Goal: Task Accomplishment & Management: Use online tool/utility

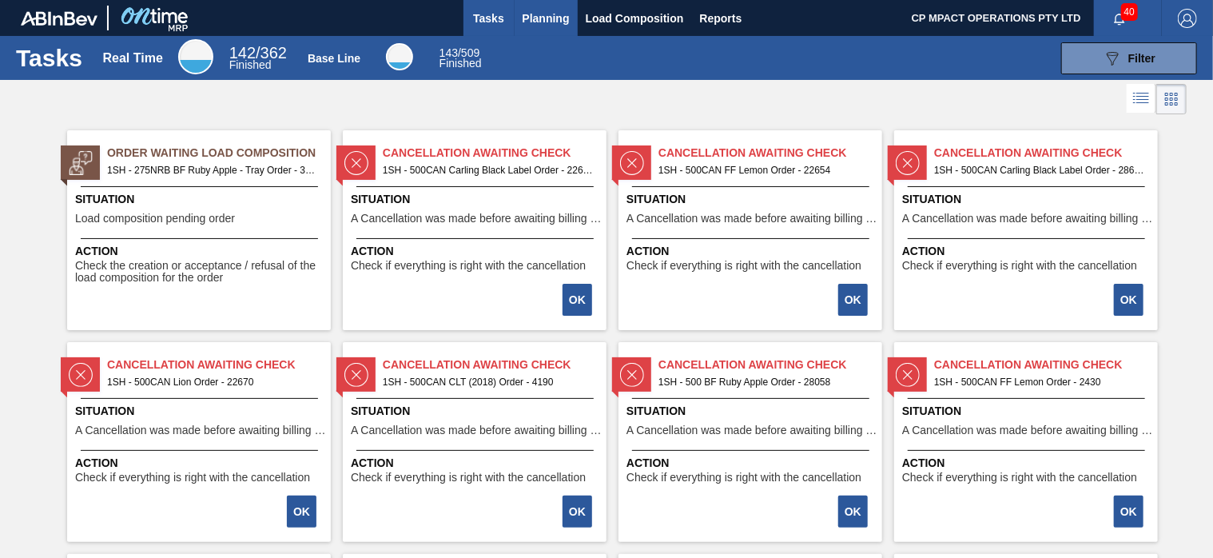
click at [554, 16] on span "Planning" at bounding box center [545, 18] width 47 height 19
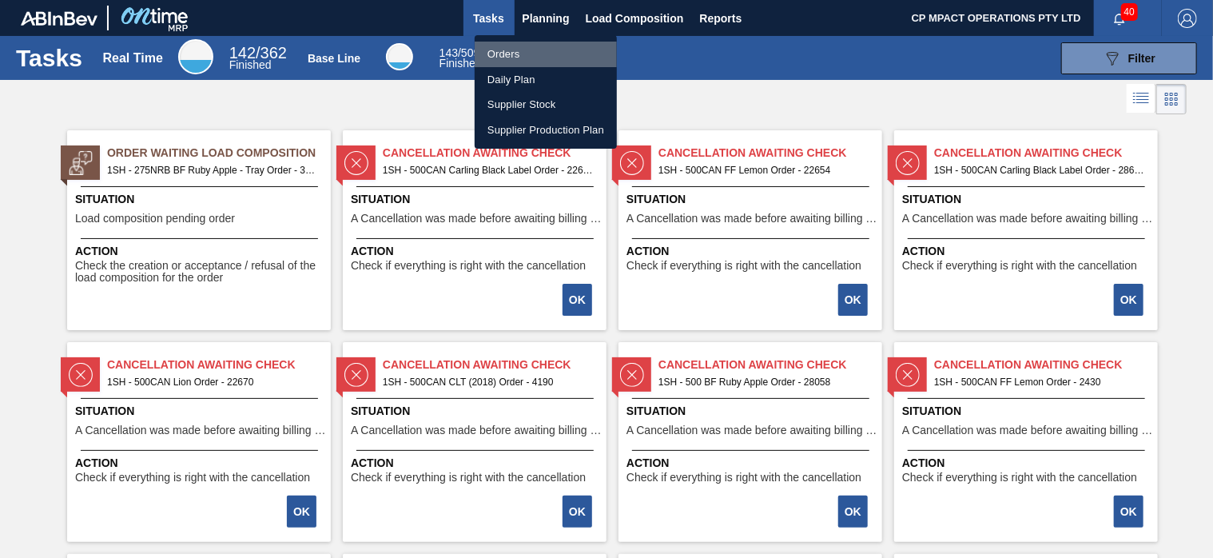
click at [522, 52] on li "Orders" at bounding box center [545, 55] width 142 height 26
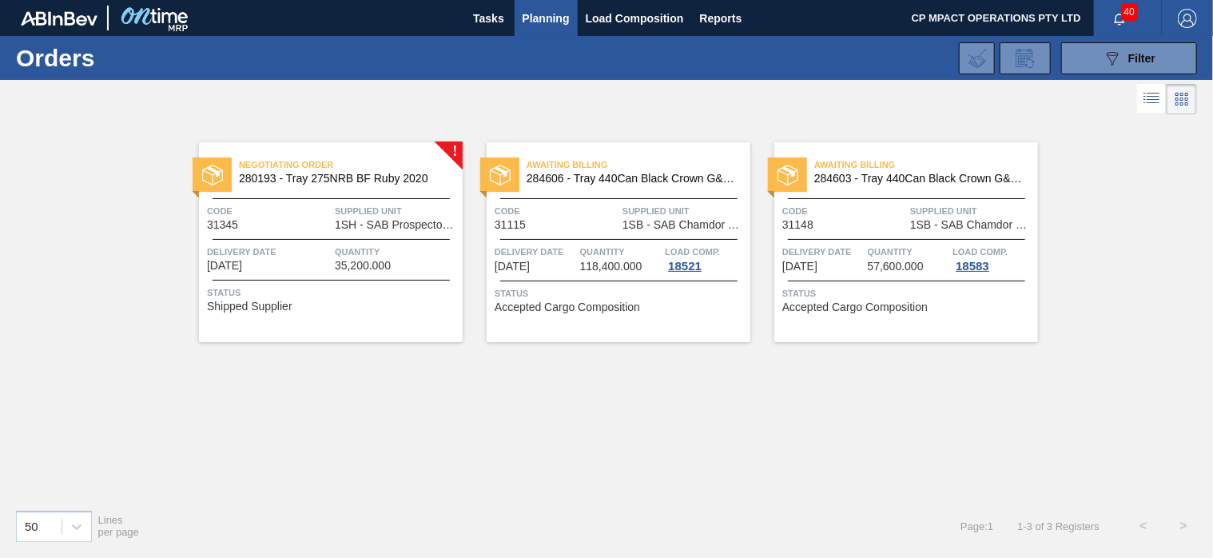
click at [322, 175] on span "280193 - Tray 275NRB BF Ruby 2020" at bounding box center [344, 179] width 211 height 12
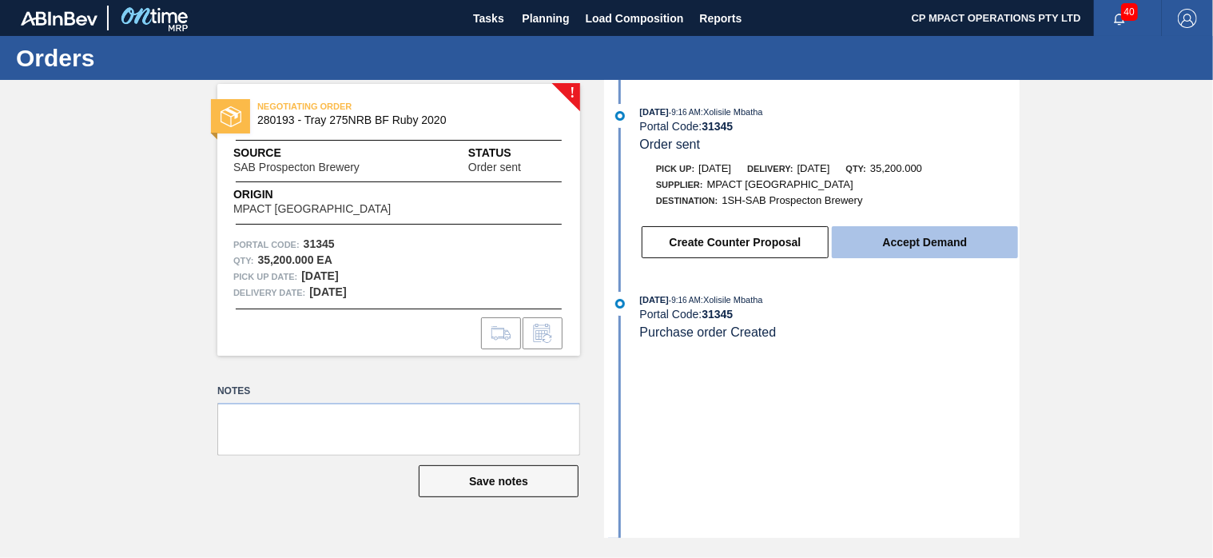
click at [923, 240] on button "Accept Demand" at bounding box center [925, 242] width 186 height 32
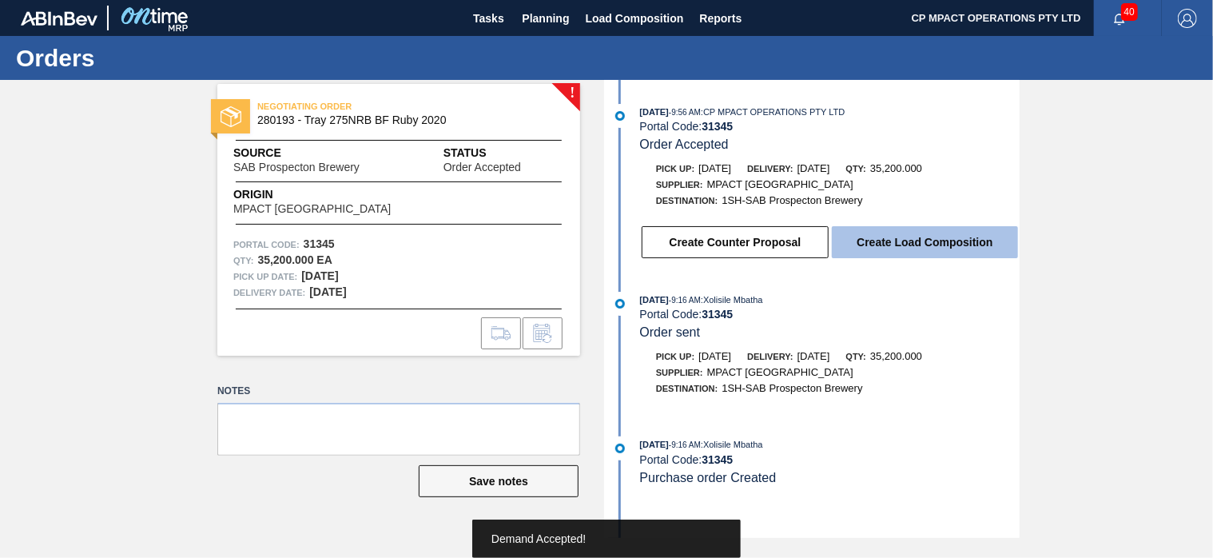
click at [920, 247] on button "Create Load Composition" at bounding box center [925, 242] width 186 height 32
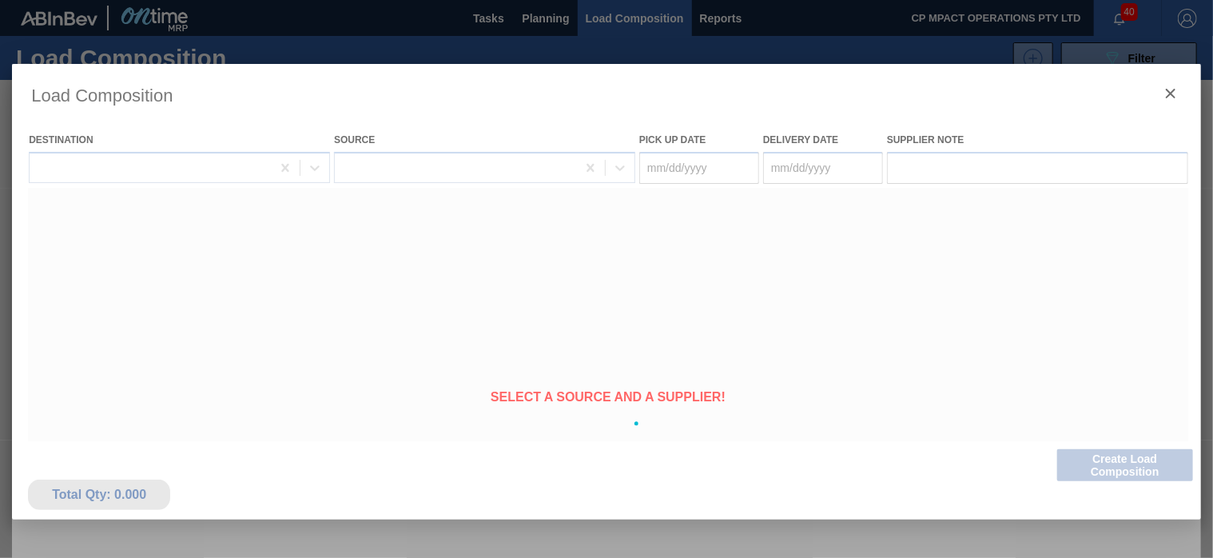
type Date "[DATE]"
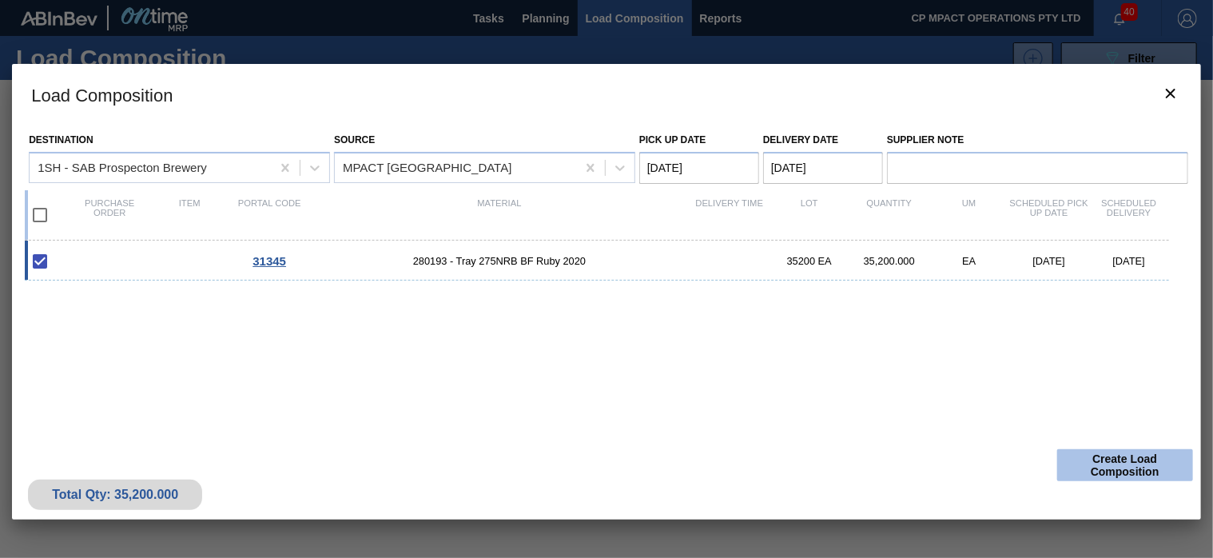
click at [1131, 455] on button "Create Load Composition" at bounding box center [1125, 465] width 136 height 32
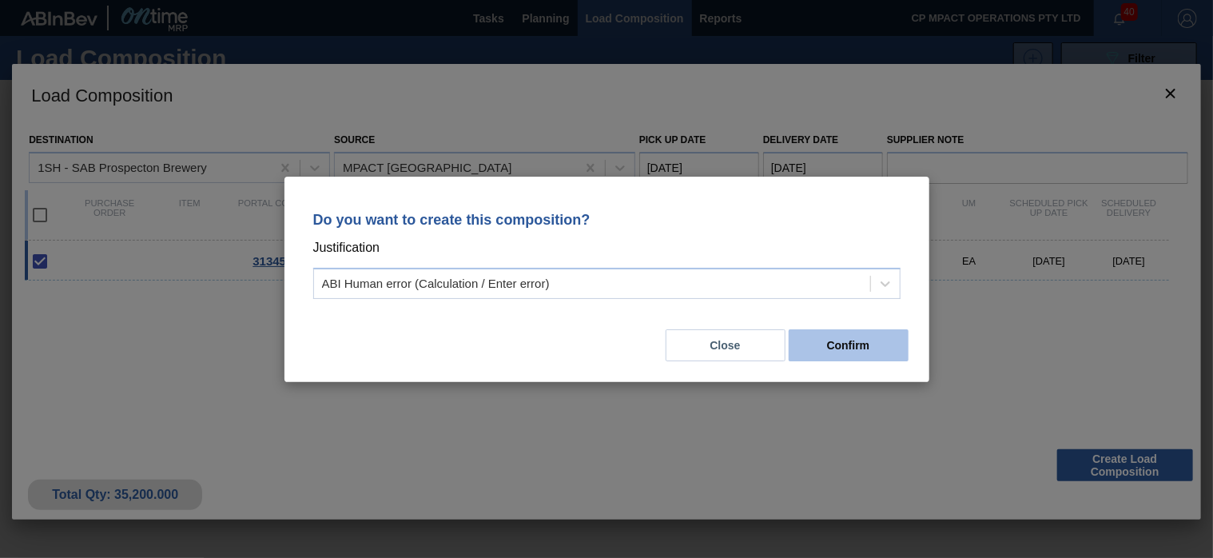
click at [827, 346] on button "Confirm" at bounding box center [848, 345] width 120 height 32
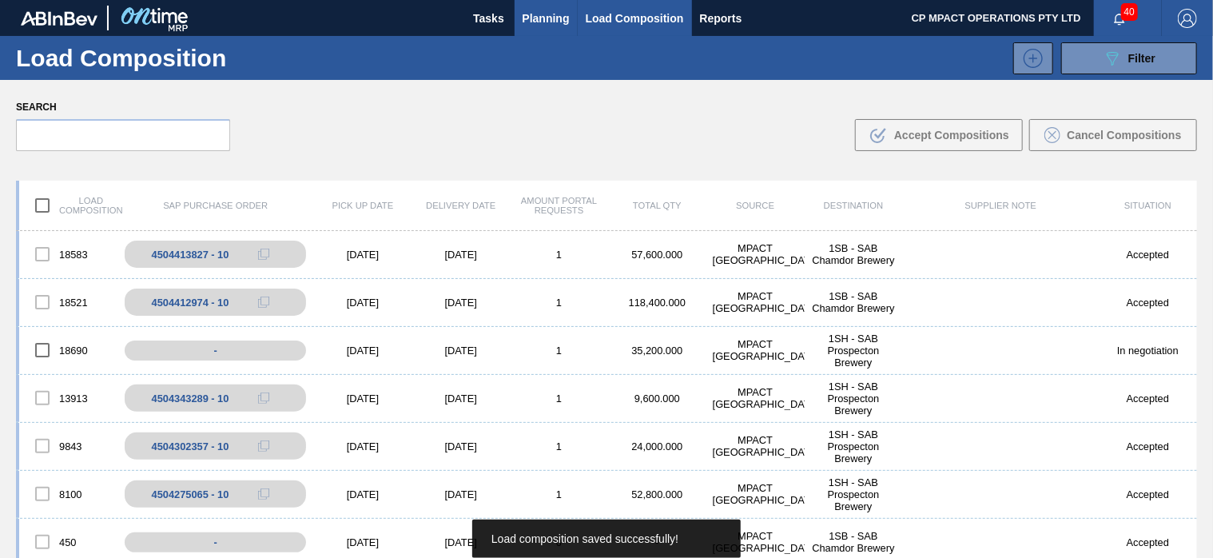
click at [540, 18] on span "Planning" at bounding box center [545, 18] width 47 height 19
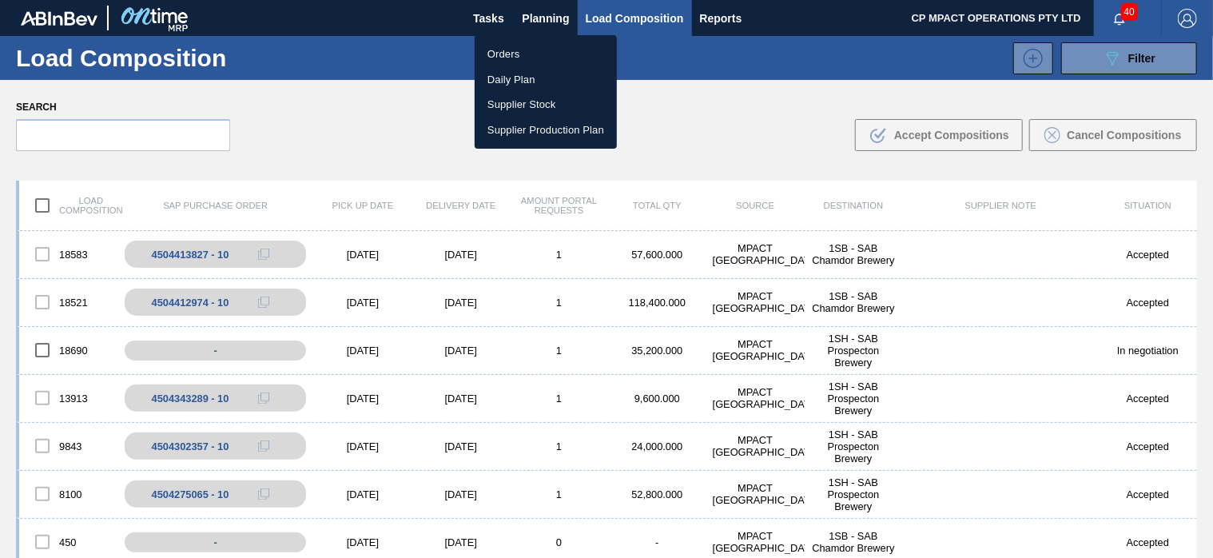
click at [532, 55] on li "Orders" at bounding box center [545, 55] width 142 height 26
